Goal: Obtain resource: Obtain resource

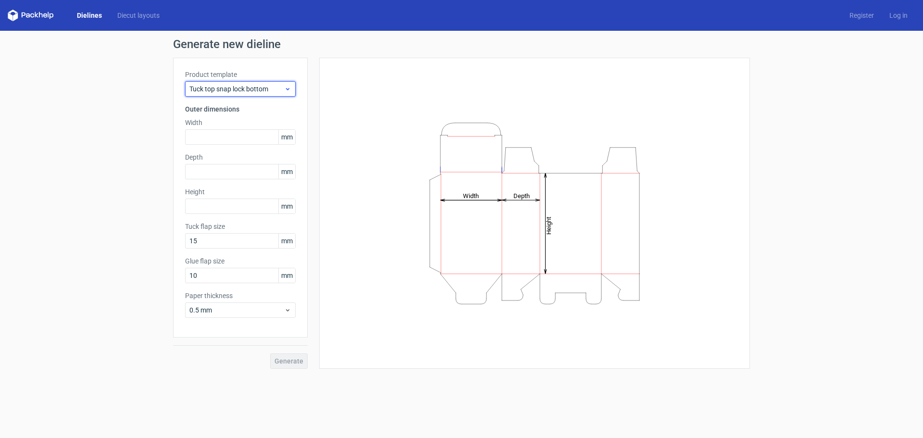
click at [256, 89] on span "Tuck top snap lock bottom" at bounding box center [236, 89] width 95 height 10
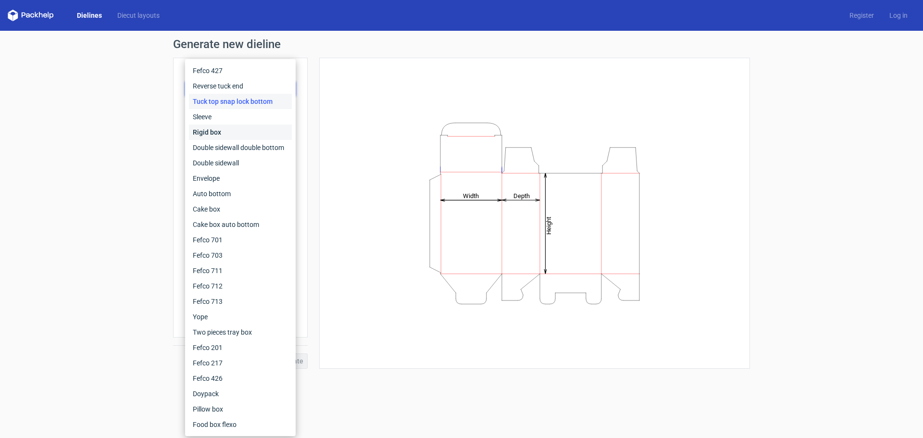
click at [250, 137] on div "Rigid box" at bounding box center [240, 131] width 103 height 15
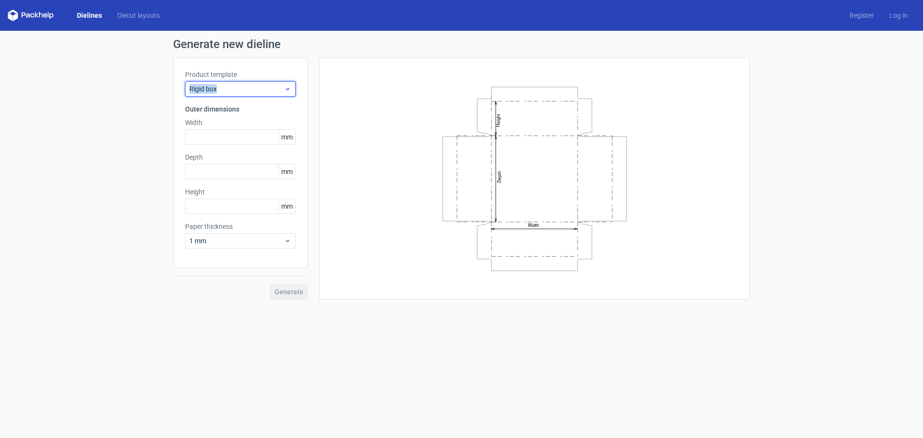
drag, startPoint x: 233, startPoint y: 83, endPoint x: 189, endPoint y: 88, distance: 44.0
click at [189, 88] on div "Rigid box" at bounding box center [240, 88] width 111 height 15
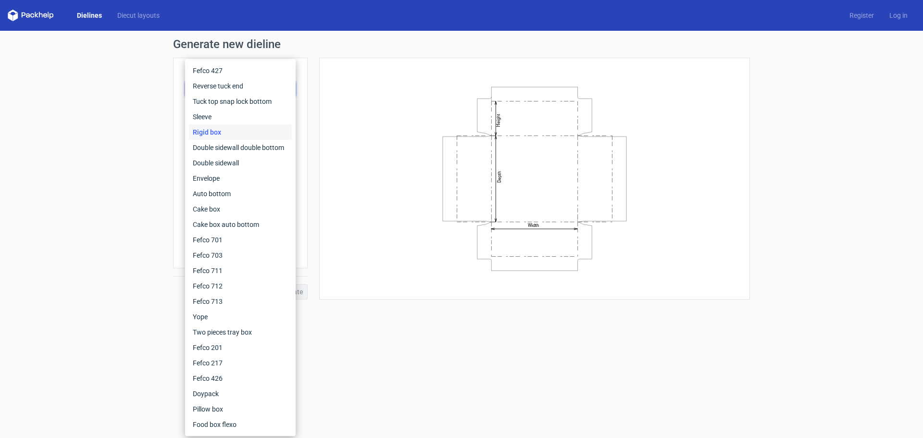
click at [217, 130] on div "Rigid box" at bounding box center [240, 131] width 103 height 15
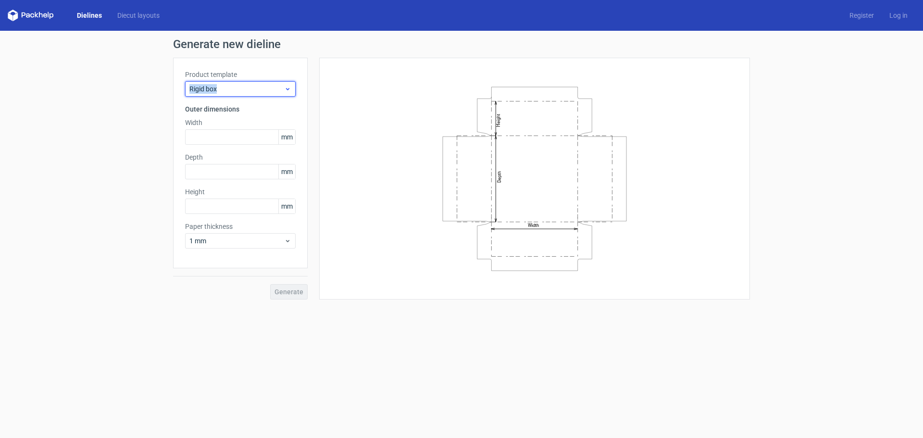
drag, startPoint x: 223, startPoint y: 89, endPoint x: 188, endPoint y: 91, distance: 35.6
click at [188, 91] on div "Rigid box" at bounding box center [240, 88] width 111 height 15
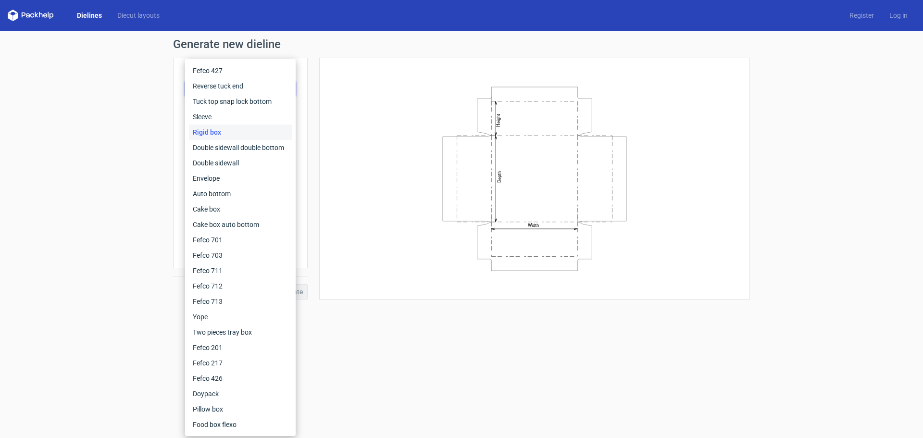
drag, startPoint x: 207, startPoint y: 129, endPoint x: 432, endPoint y: 104, distance: 225.9
click at [432, 104] on icon "Width Depth Height" at bounding box center [534, 179] width 288 height 192
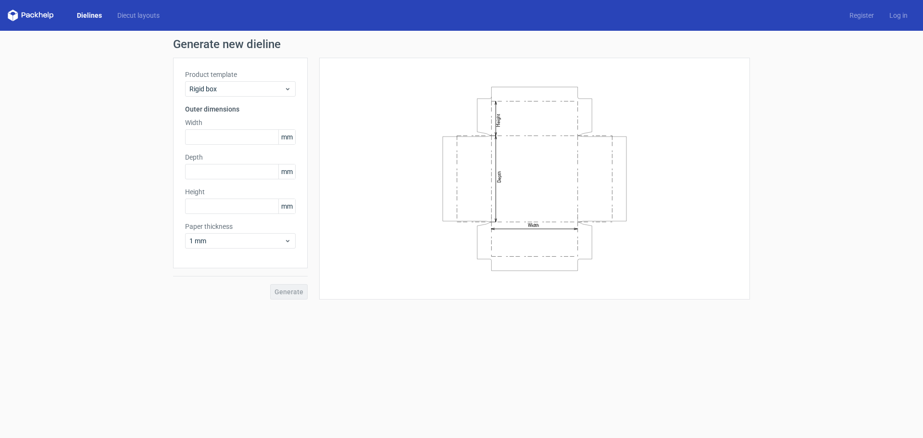
click at [456, 169] on icon "Width Depth Height" at bounding box center [534, 179] width 288 height 192
click at [253, 94] on div "Rigid box" at bounding box center [240, 88] width 111 height 15
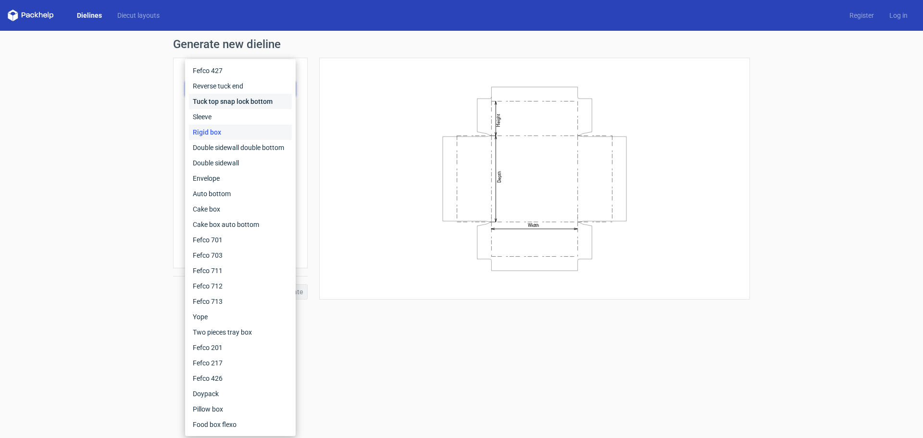
click at [253, 94] on div "Tuck top snap lock bottom" at bounding box center [240, 101] width 103 height 15
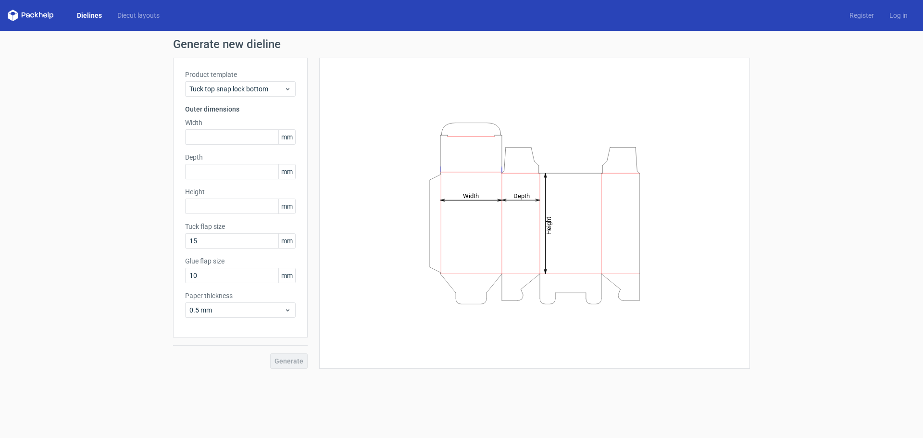
click at [284, 138] on span "mm" at bounding box center [286, 137] width 17 height 14
click at [283, 89] on span "Tuck top snap lock bottom" at bounding box center [236, 89] width 95 height 10
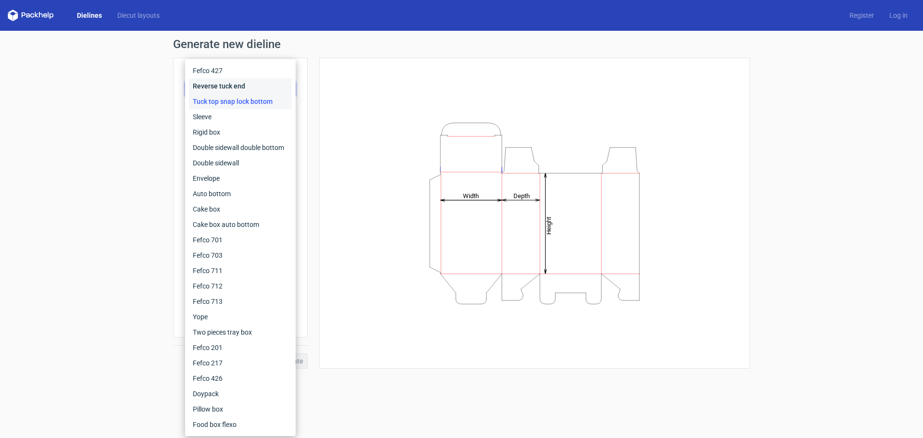
click at [283, 90] on div "Reverse tuck end" at bounding box center [240, 85] width 103 height 15
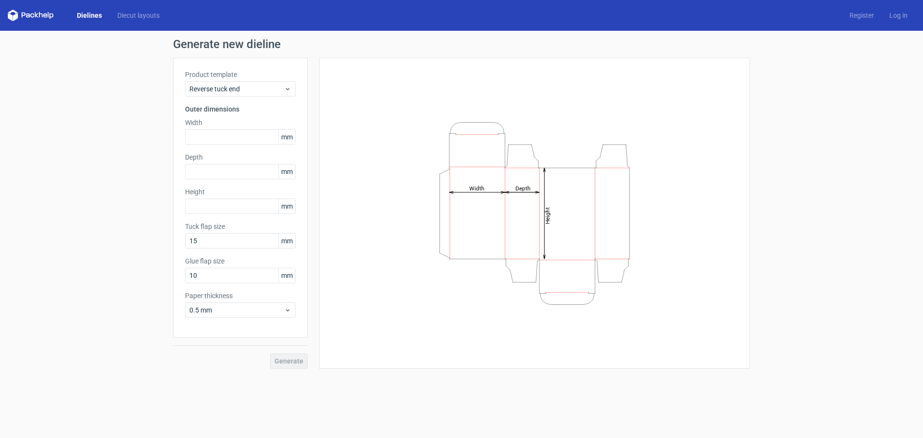
click at [286, 136] on span "mm" at bounding box center [286, 137] width 17 height 14
click at [253, 136] on input "text" at bounding box center [240, 136] width 111 height 15
click at [285, 138] on span "mm" at bounding box center [286, 137] width 17 height 14
